Goal: Check status: Check status

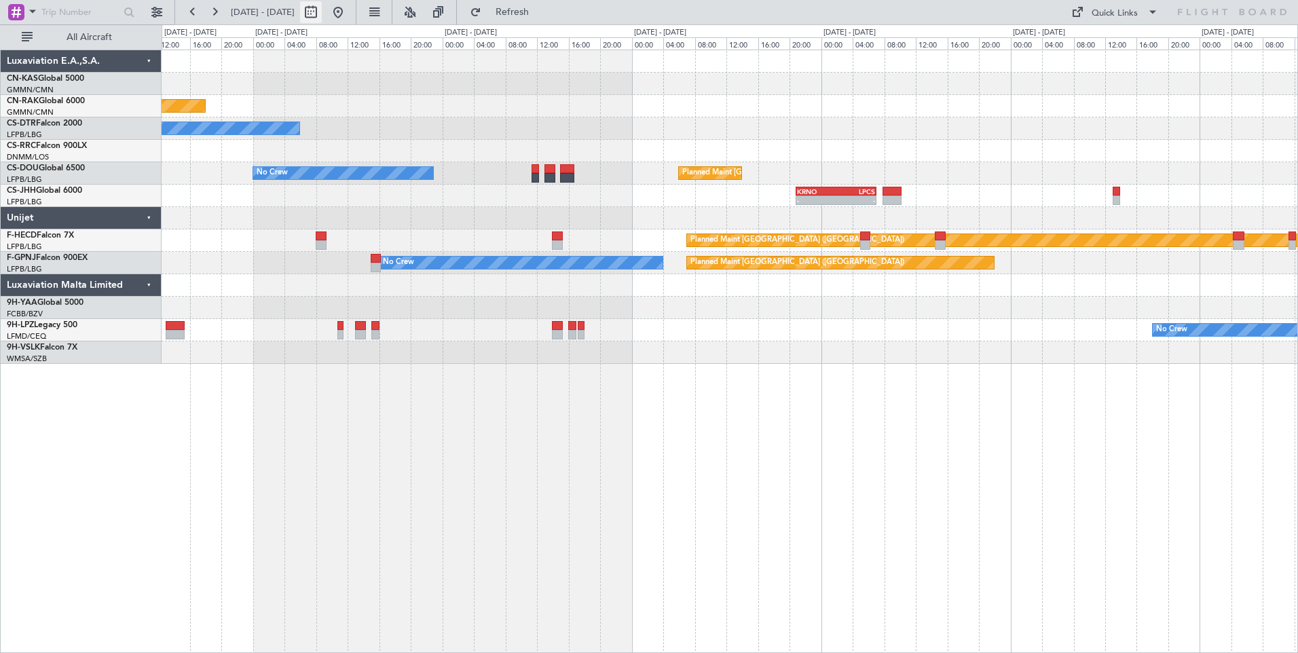
click at [322, 16] on button at bounding box center [311, 12] width 22 height 22
select select "8"
select select "2025"
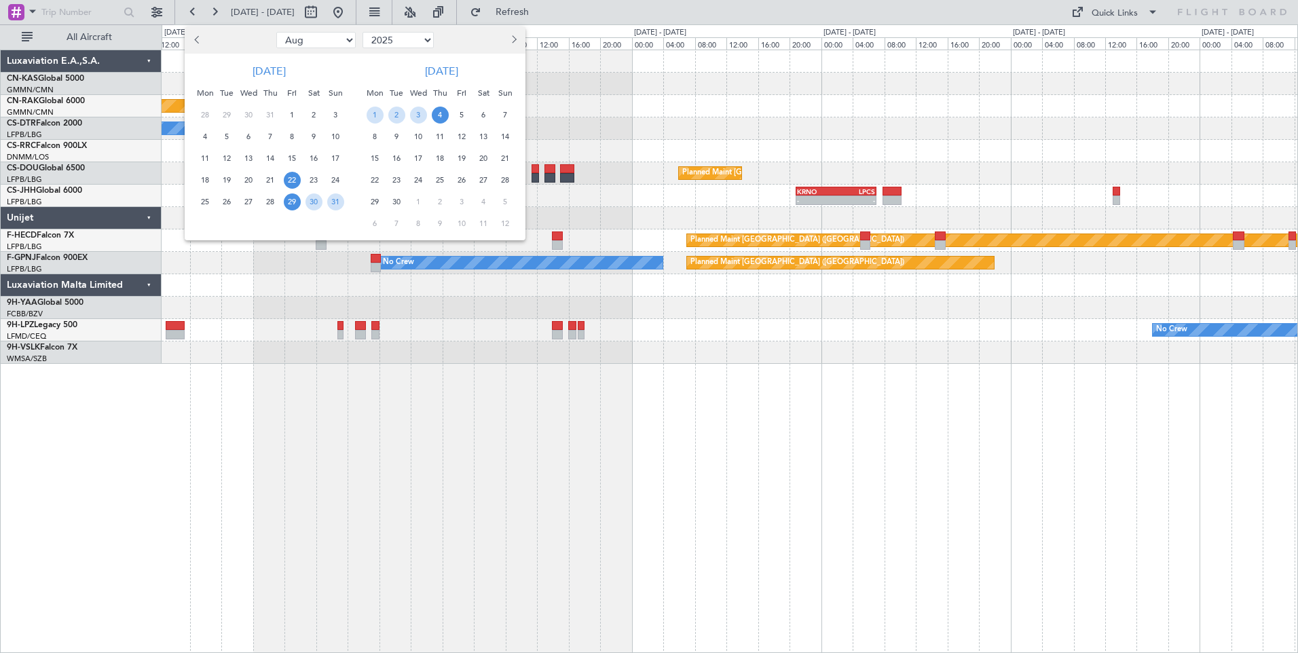
click at [291, 183] on span "22" at bounding box center [292, 180] width 17 height 17
click at [467, 116] on span "5" at bounding box center [462, 115] width 17 height 17
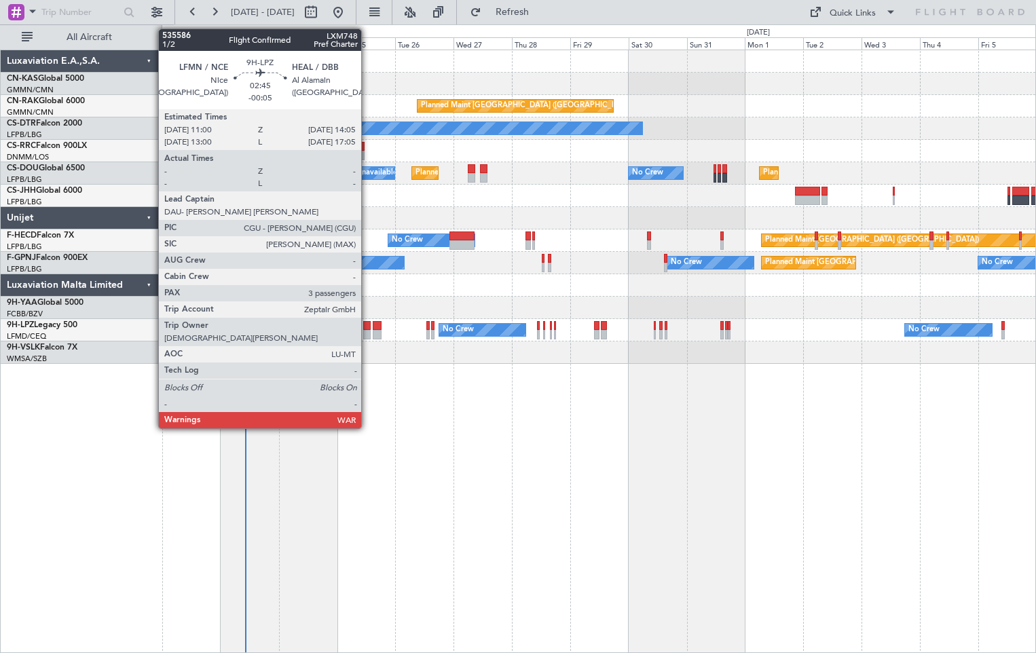
click at [367, 331] on div at bounding box center [367, 335] width 8 height 10
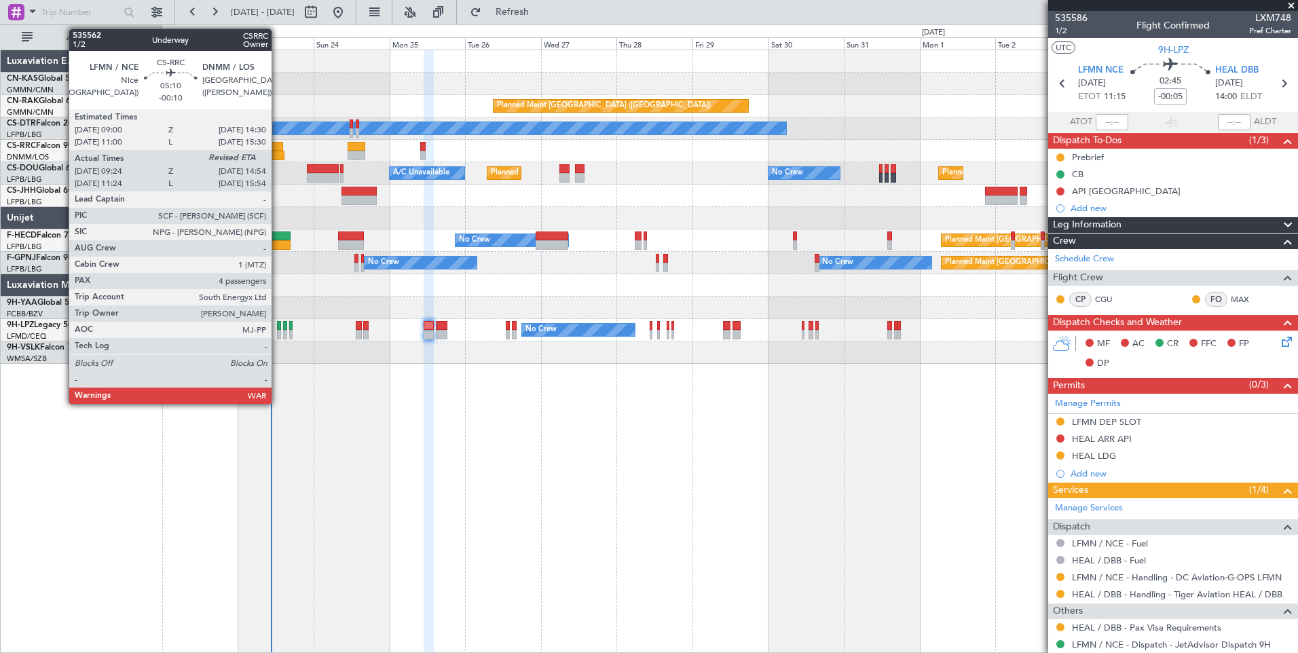
click at [278, 150] on div at bounding box center [274, 147] width 18 height 10
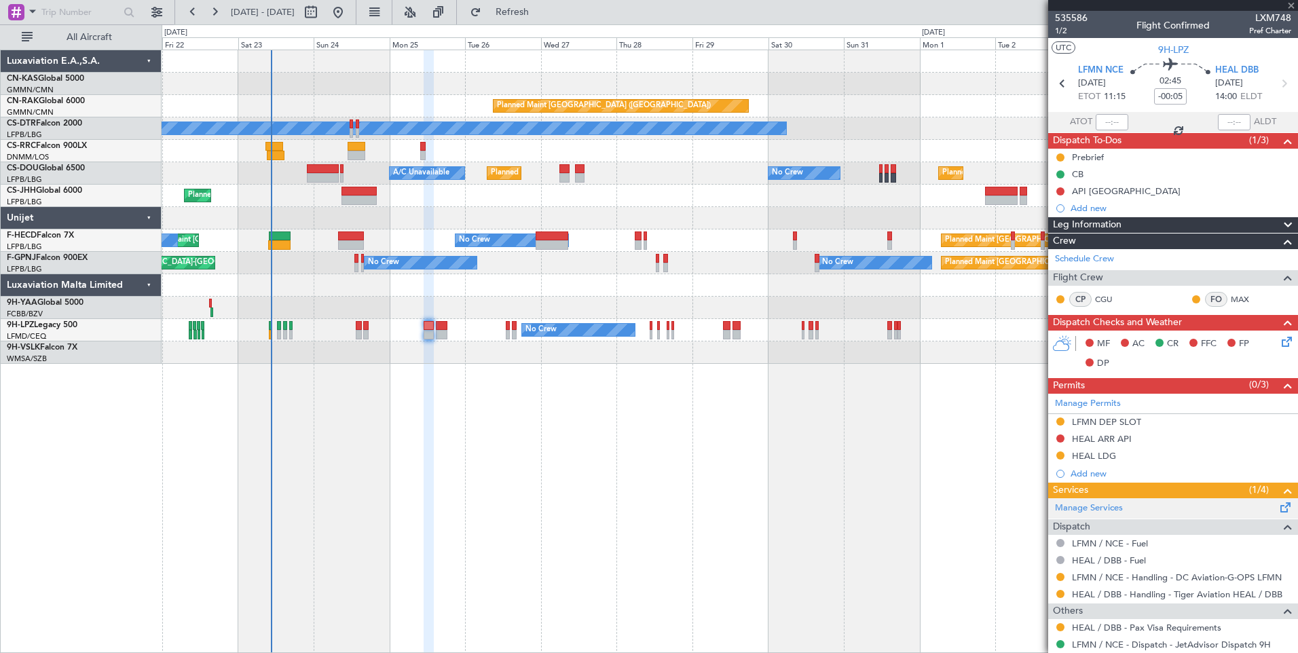
type input "-00:10"
type input "09:39"
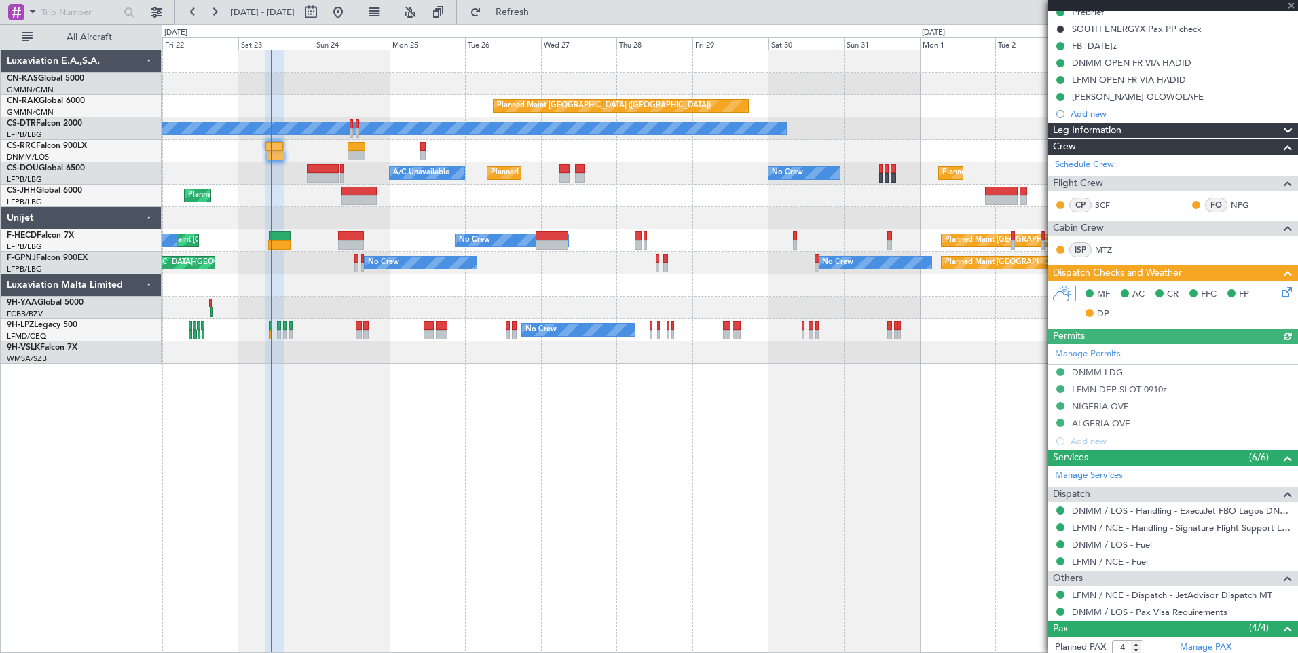
scroll to position [184, 0]
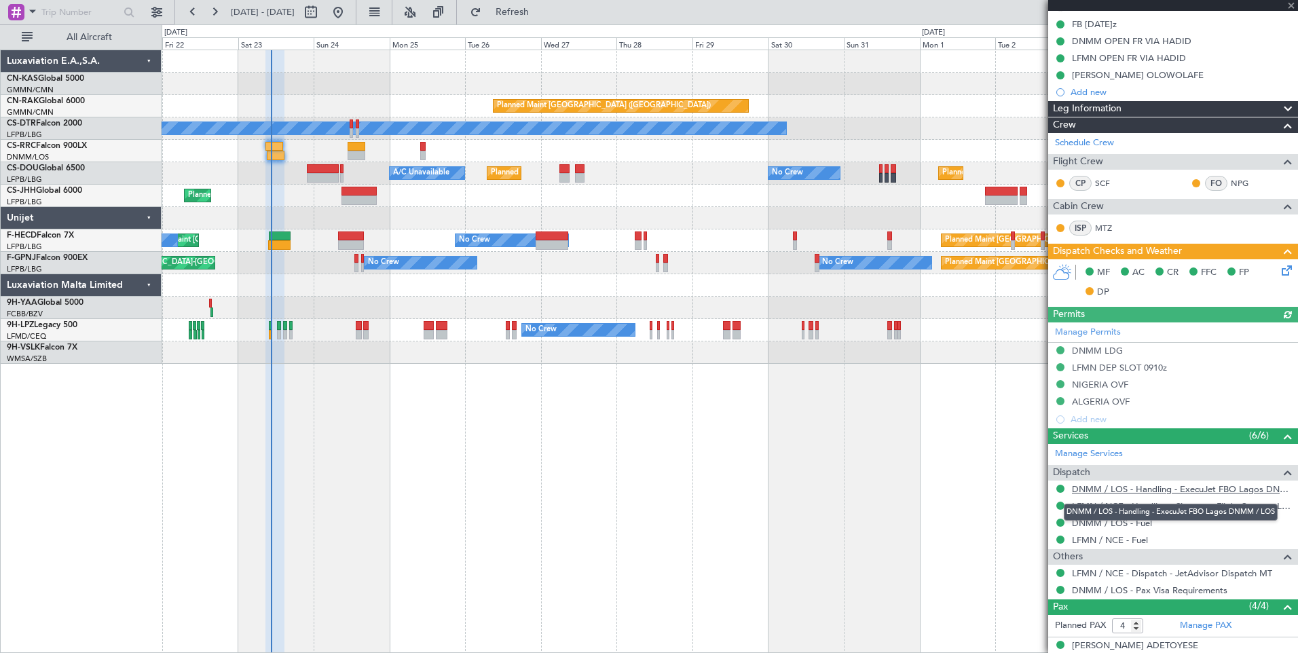
click at [1141, 488] on link "DNMM / LOS - Handling - ExecuJet FBO Lagos DNMM / LOS" at bounding box center [1181, 489] width 219 height 12
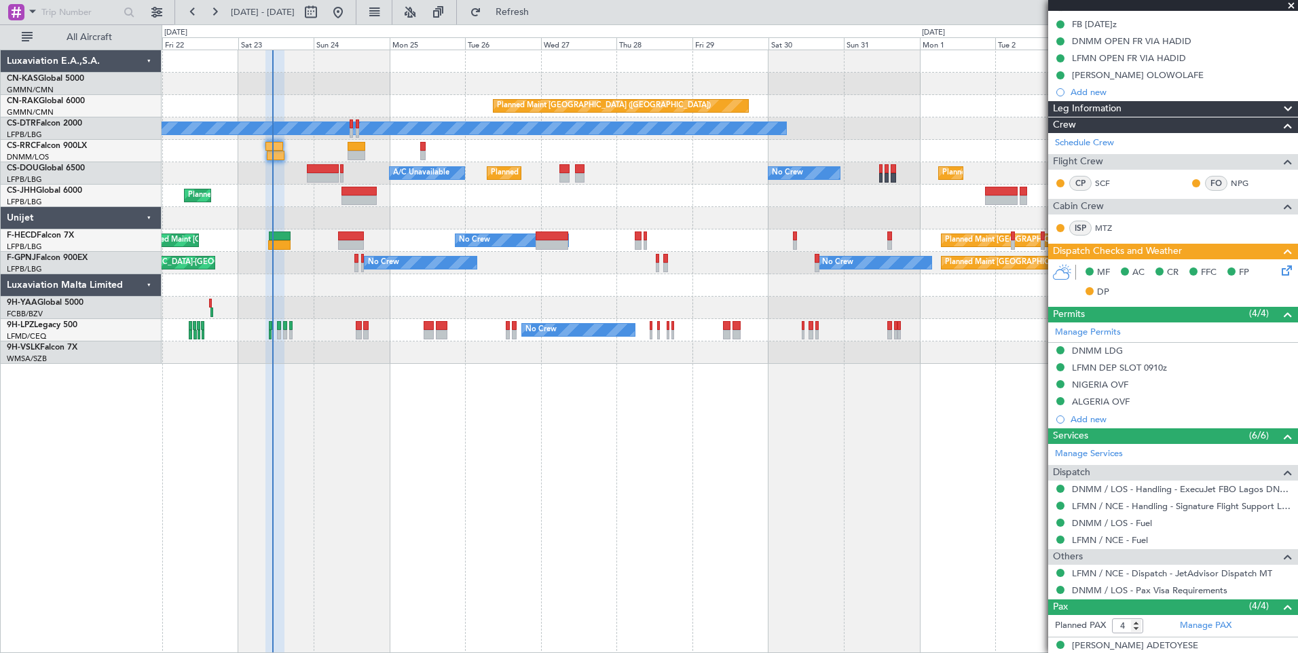
click at [1288, 4] on span at bounding box center [1292, 6] width 14 height 12
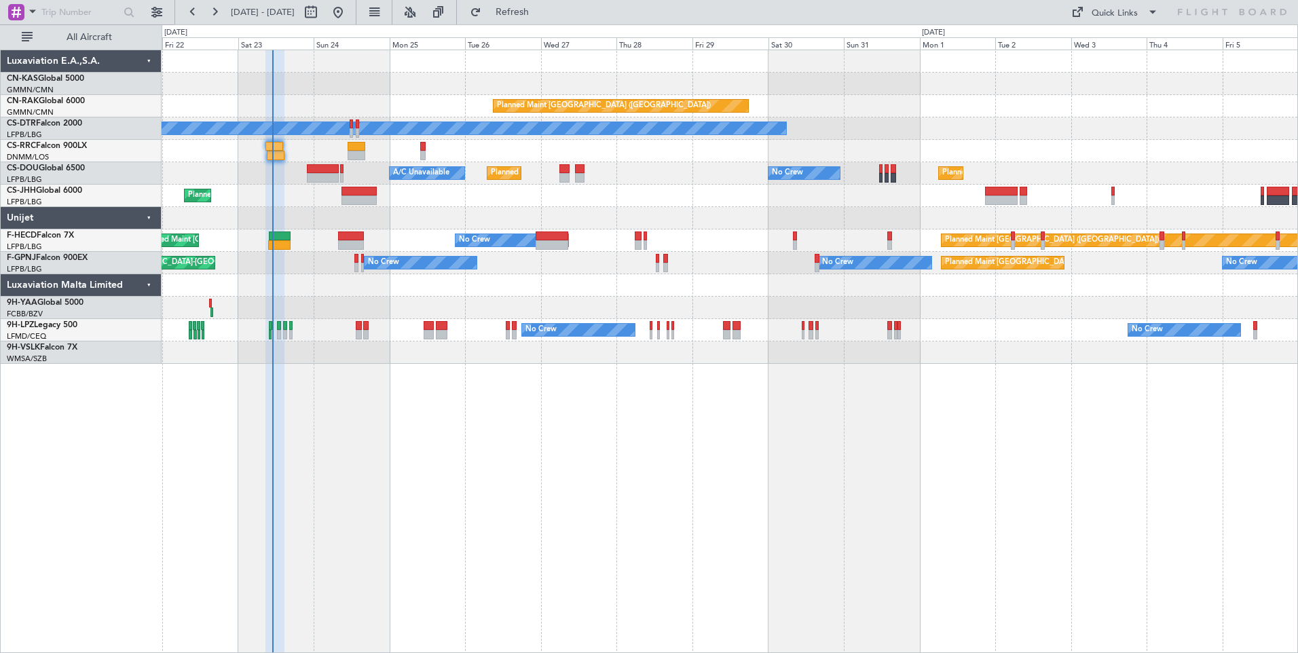
type input "0"
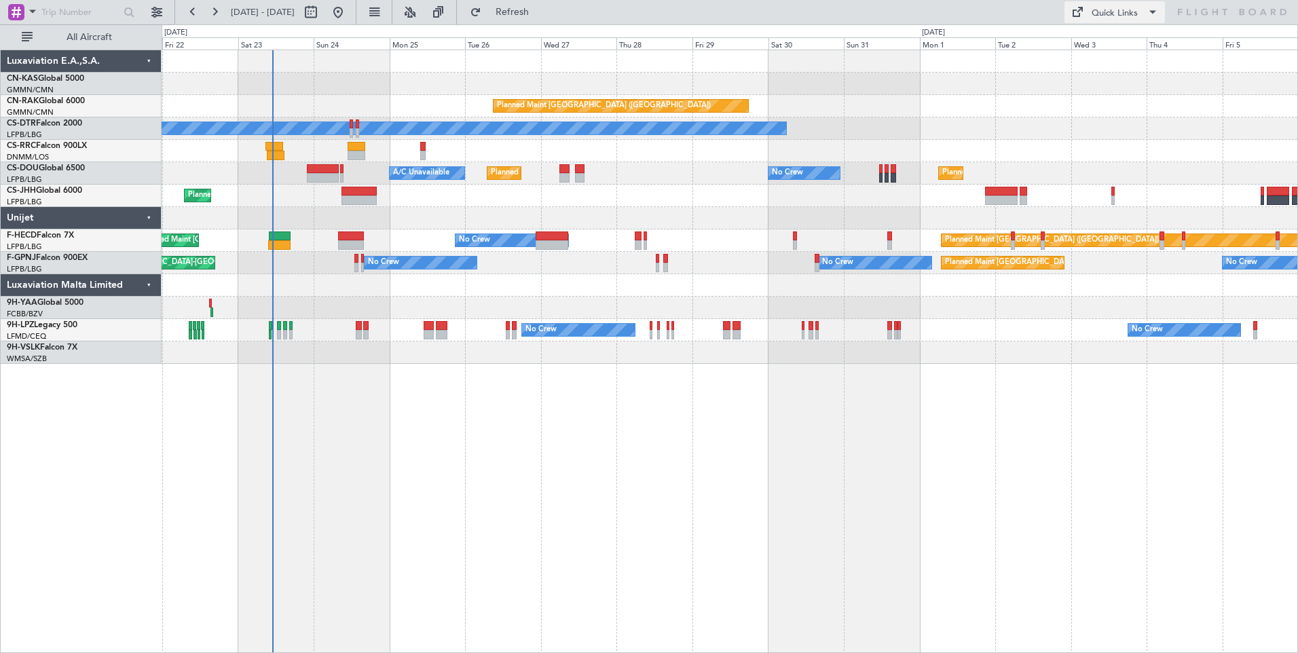
click at [1098, 13] on div "Quick Links" at bounding box center [1115, 14] width 46 height 14
click at [1108, 79] on button "Crew Board" at bounding box center [1116, 77] width 102 height 33
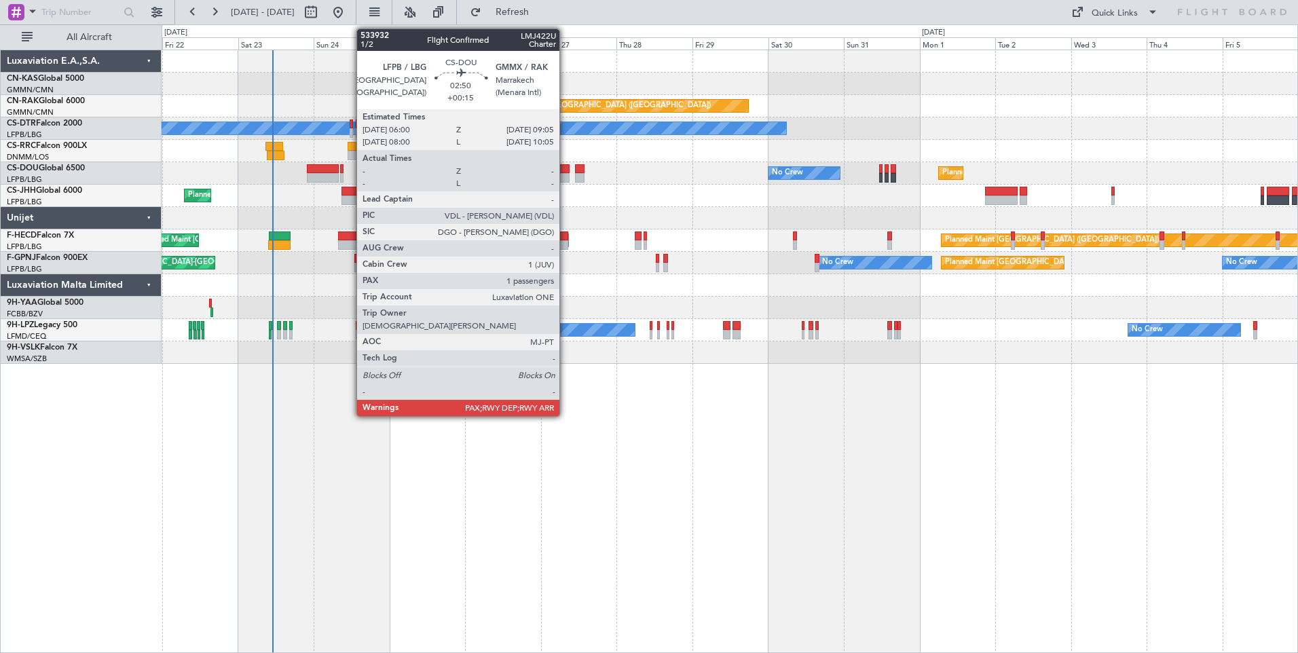
click at [566, 172] on div at bounding box center [564, 169] width 10 height 10
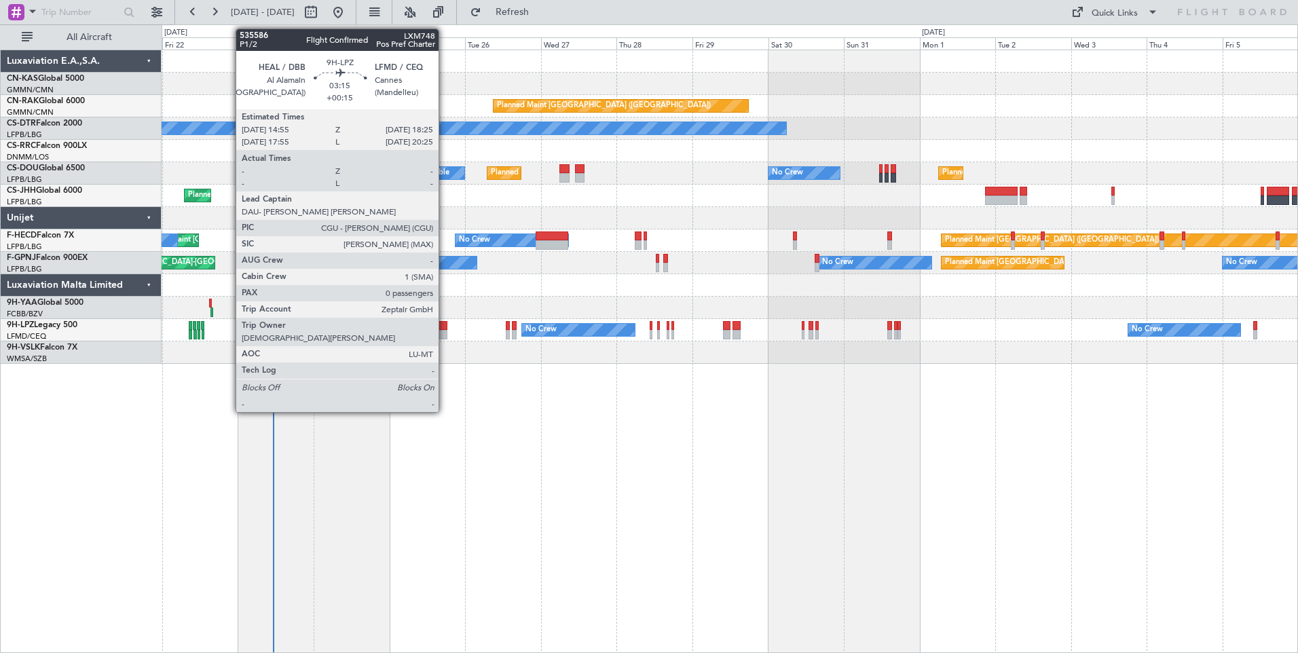
click at [445, 332] on div at bounding box center [442, 335] width 12 height 10
